Goal: Information Seeking & Learning: Understand process/instructions

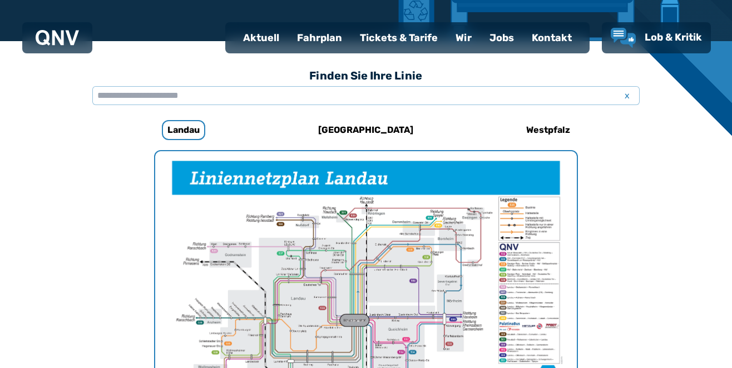
scroll to position [209, 0]
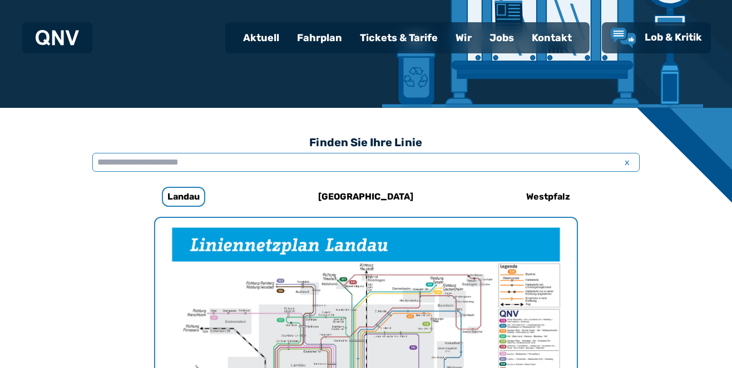
click at [159, 157] on input "text" at bounding box center [365, 162] width 547 height 19
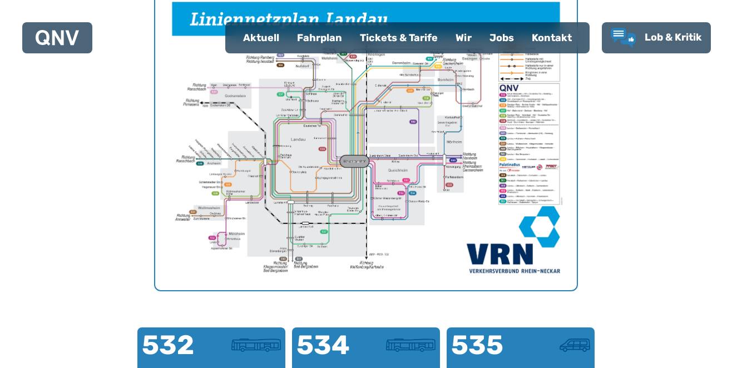
scroll to position [276, 0]
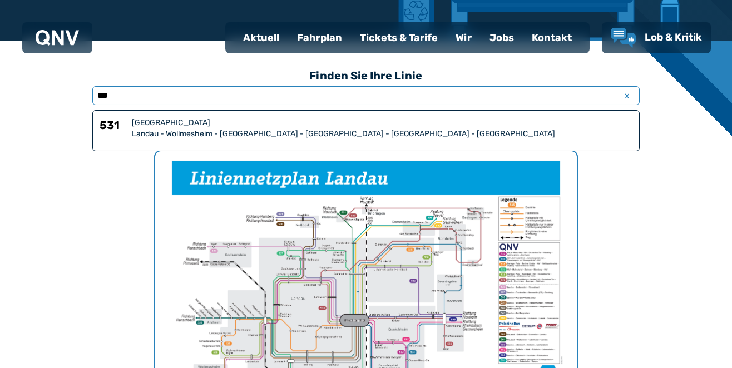
type input "***"
click at [221, 129] on div "Landau - Wollmesheim - [GEOGRAPHIC_DATA] - [GEOGRAPHIC_DATA] - [GEOGRAPHIC_DATA…" at bounding box center [382, 134] width 501 height 11
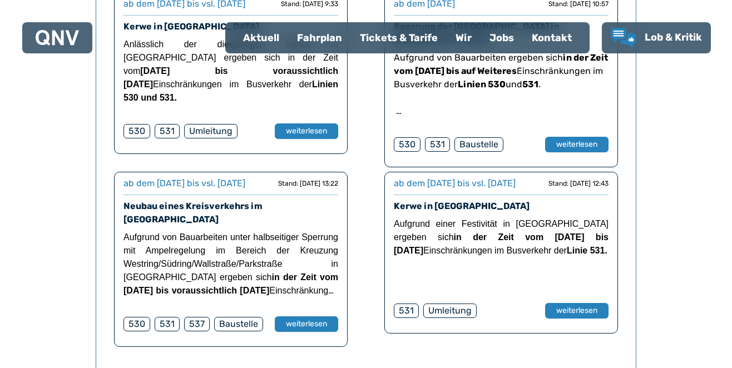
scroll to position [1133, 0]
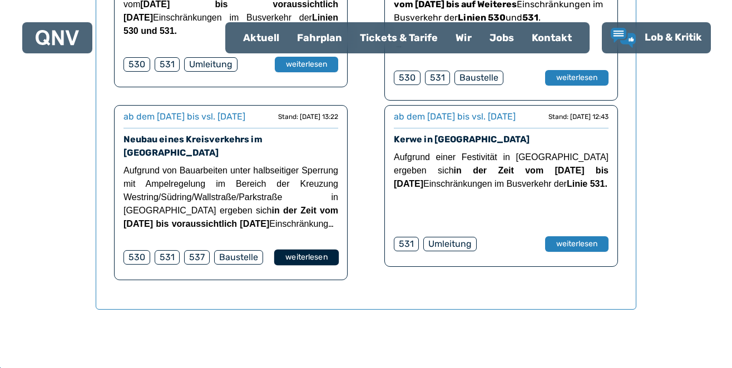
click at [302, 266] on button "weiterlesen" at bounding box center [306, 258] width 65 height 16
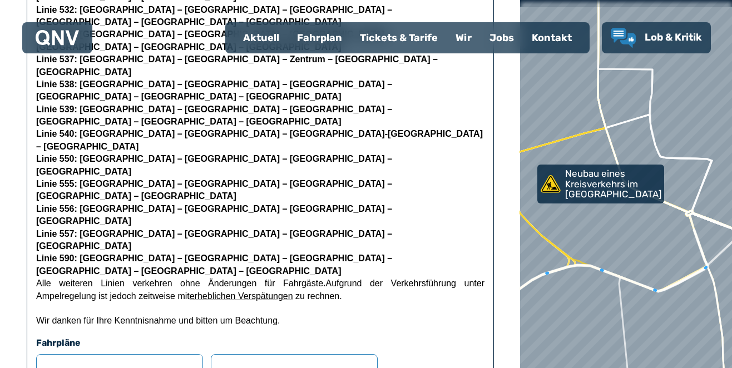
scroll to position [534, 0]
